Goal: Check status: Check status

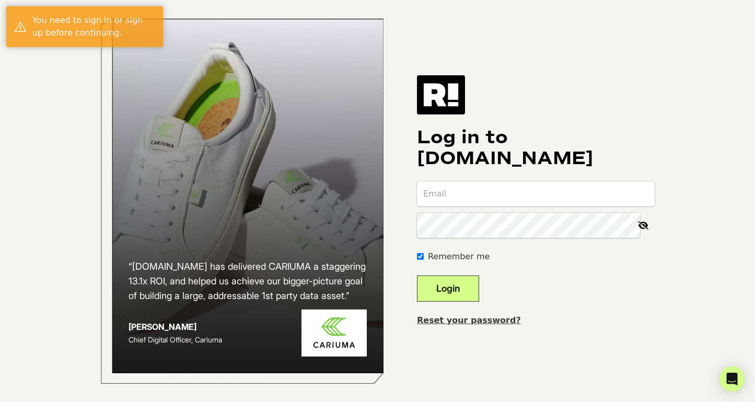
type input "emily@thetappancollective.com"
click at [479, 293] on button "Login" at bounding box center [448, 288] width 62 height 26
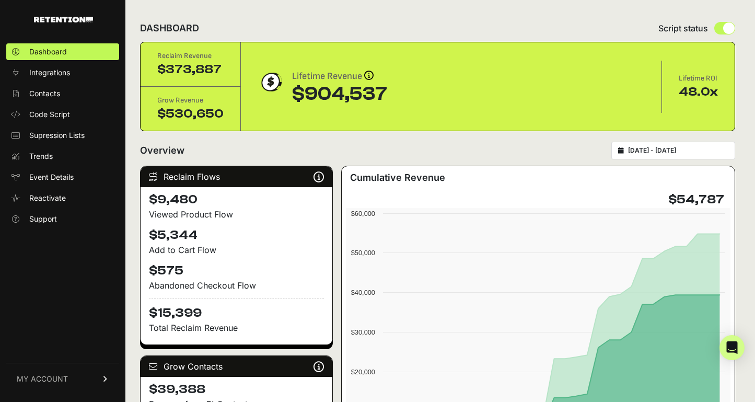
click at [645, 147] on input "[DATE] - [DATE]" at bounding box center [678, 150] width 100 height 8
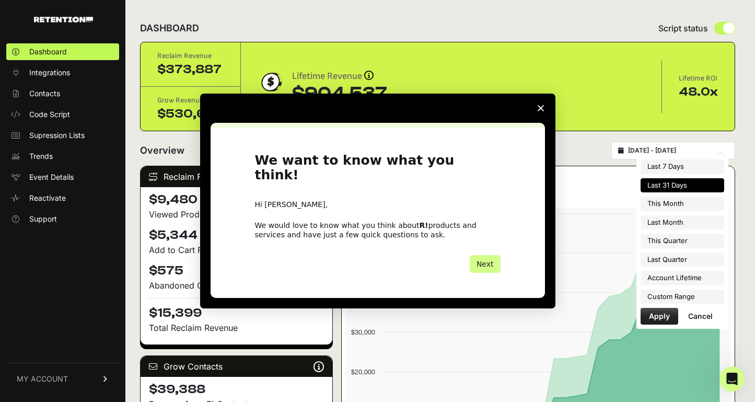
click at [656, 169] on div "Intercom messenger" at bounding box center [377, 201] width 755 height 402
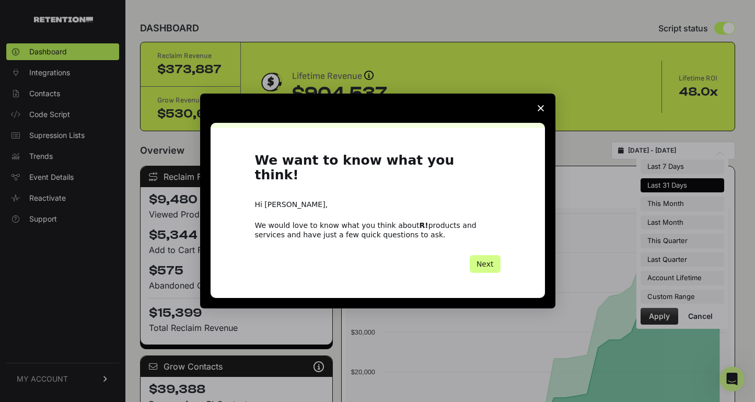
click at [539, 119] on span "Close survey" at bounding box center [540, 108] width 29 height 29
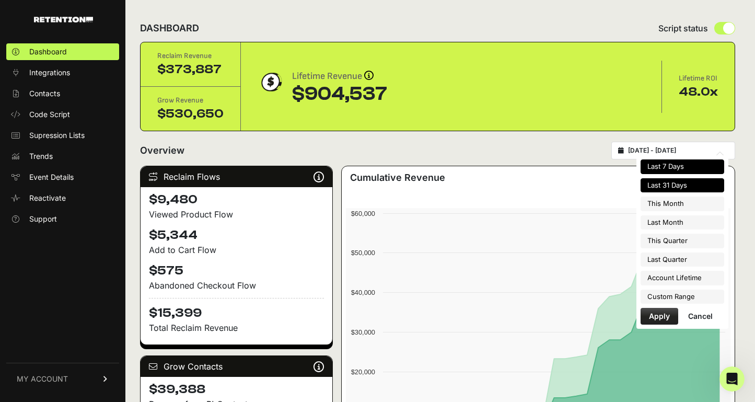
click at [700, 169] on li "Last 7 Days" at bounding box center [683, 166] width 84 height 15
type input "2025-08-08 - 2025-08-14"
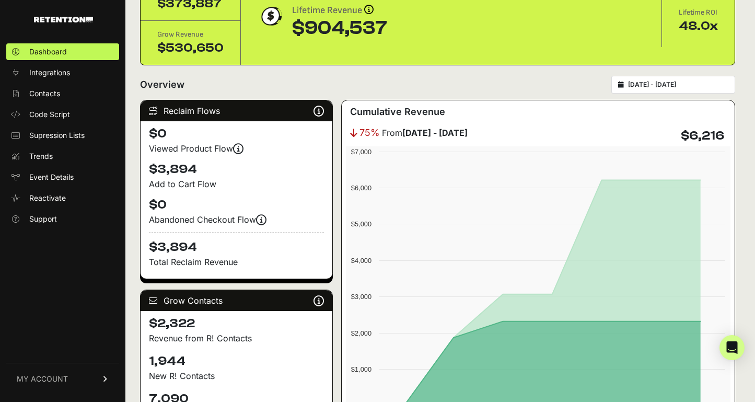
scroll to position [134, 0]
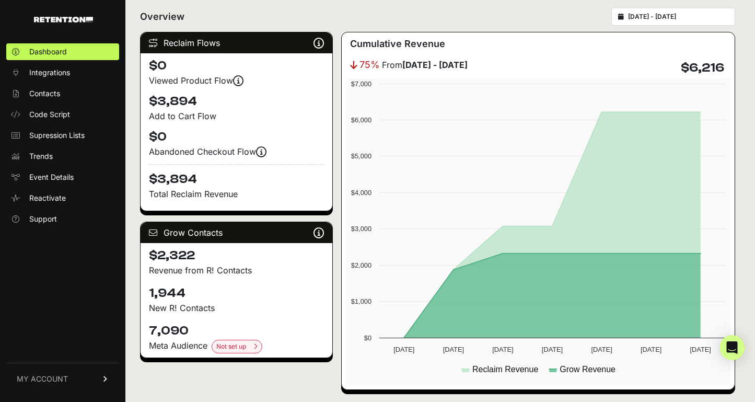
click at [183, 254] on h4 "$2,322" at bounding box center [236, 255] width 175 height 17
click at [169, 290] on h4 "1,944" at bounding box center [236, 293] width 175 height 17
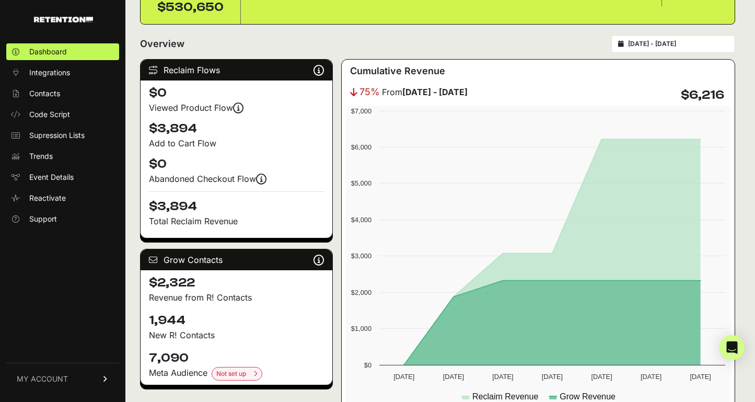
scroll to position [78, 0]
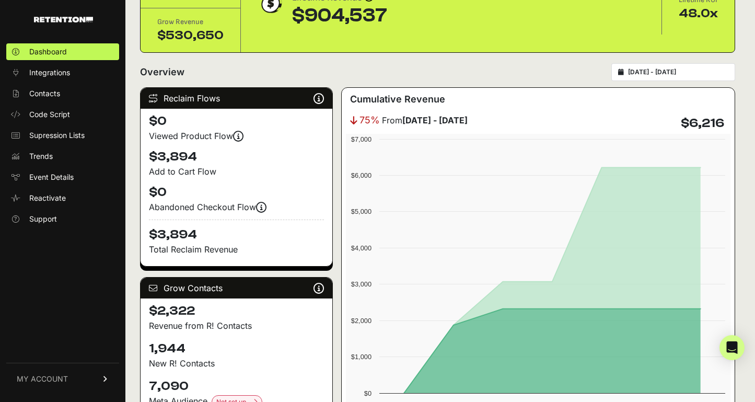
click at [692, 68] on input "2025-08-08 - 2025-08-14" at bounding box center [678, 72] width 100 height 8
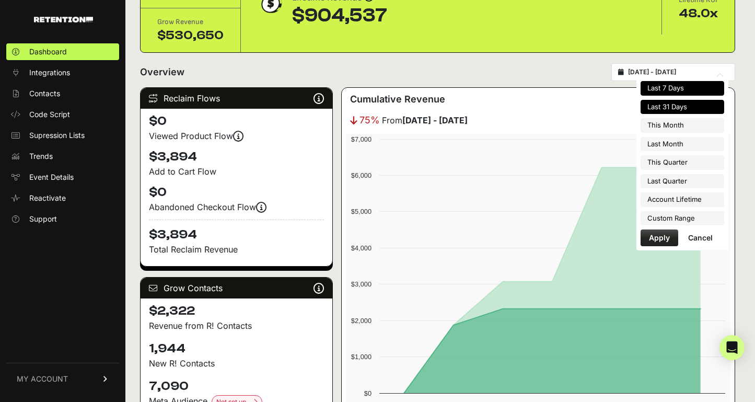
click at [672, 111] on li "Last 31 Days" at bounding box center [683, 107] width 84 height 15
type input "[DATE] - [DATE]"
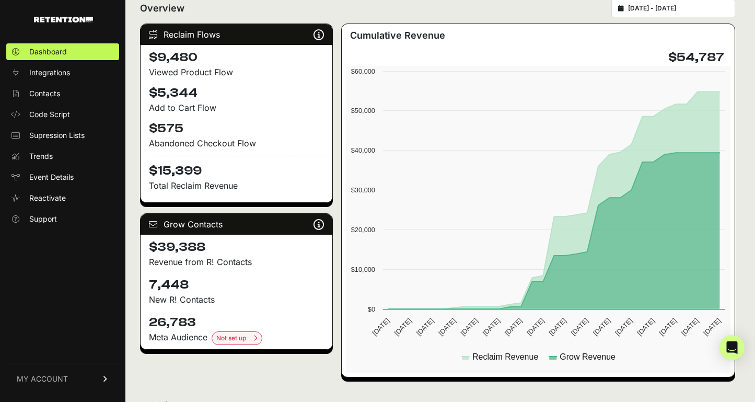
scroll to position [146, 0]
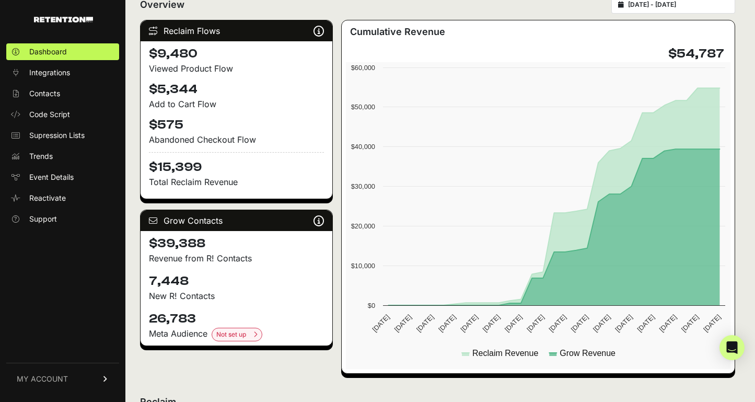
click at [194, 280] on h4 "7,448" at bounding box center [236, 281] width 175 height 17
click at [191, 250] on h4 "$39,388" at bounding box center [236, 243] width 175 height 17
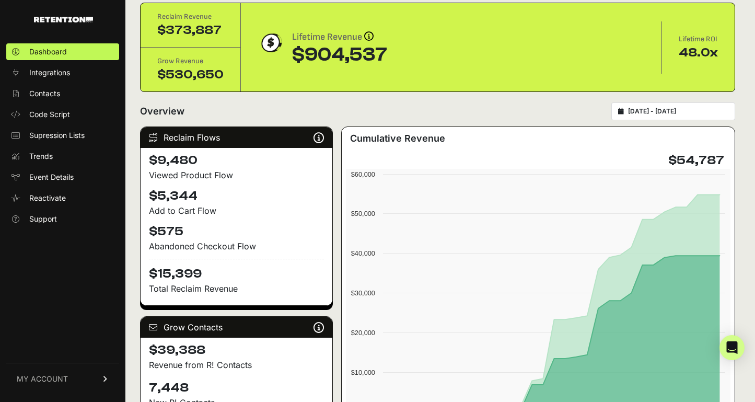
scroll to position [0, 0]
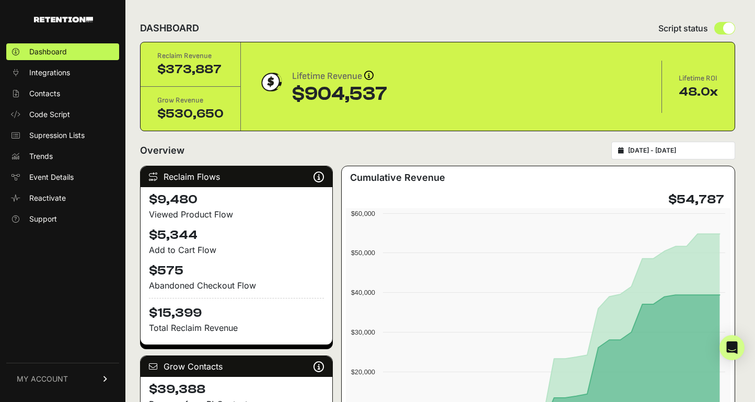
click at [672, 155] on div "2025-07-15 - 2025-08-14" at bounding box center [673, 151] width 124 height 18
click at [670, 149] on input "2025-07-15 - 2025-08-14" at bounding box center [678, 150] width 100 height 8
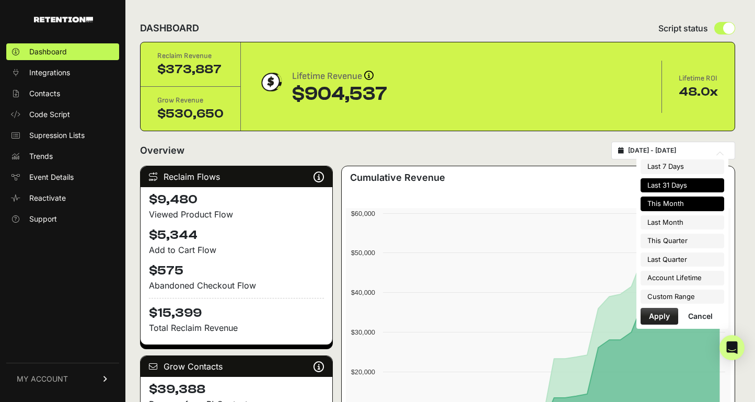
click at [667, 208] on li "This Month" at bounding box center [683, 203] width 84 height 15
type input "[DATE] - [DATE]"
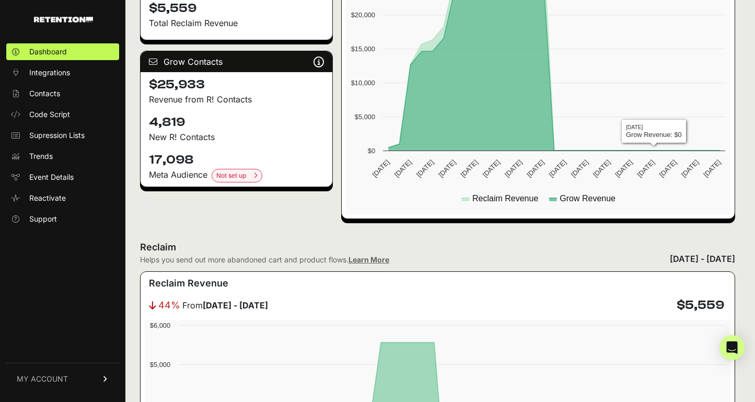
scroll to position [301, 0]
